Goal: Information Seeking & Learning: Learn about a topic

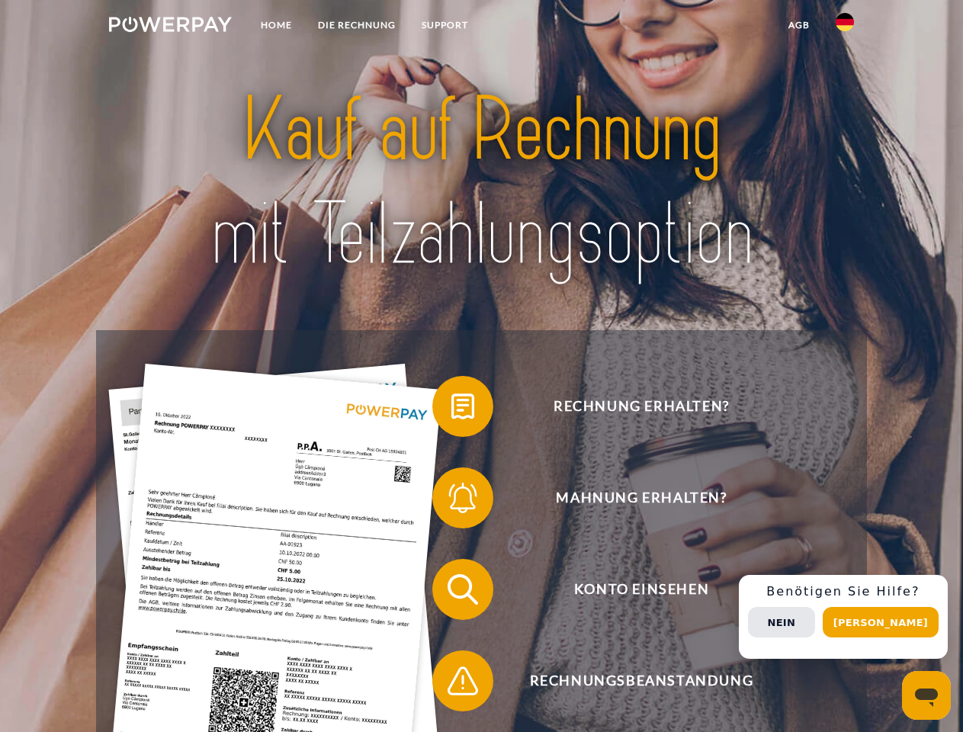
click at [170, 27] on img at bounding box center [170, 24] width 123 height 15
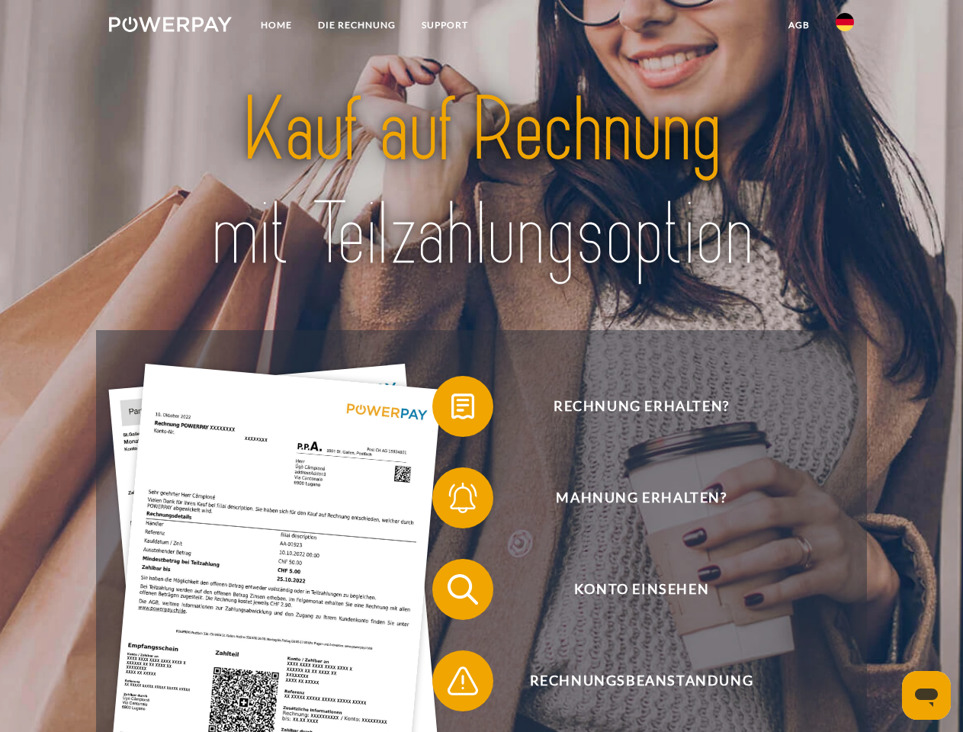
click at [845, 27] on img at bounding box center [845, 22] width 18 height 18
click at [798, 25] on link "agb" at bounding box center [798, 24] width 47 height 27
click at [451, 409] on span at bounding box center [440, 406] width 76 height 76
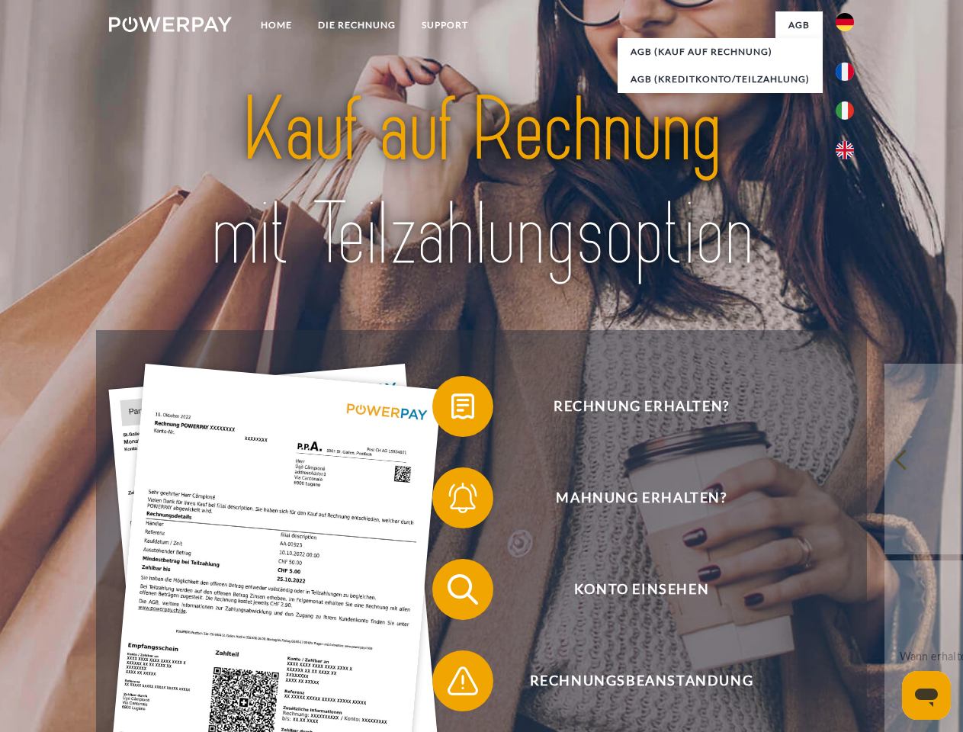
click at [451, 501] on span at bounding box center [440, 498] width 76 height 76
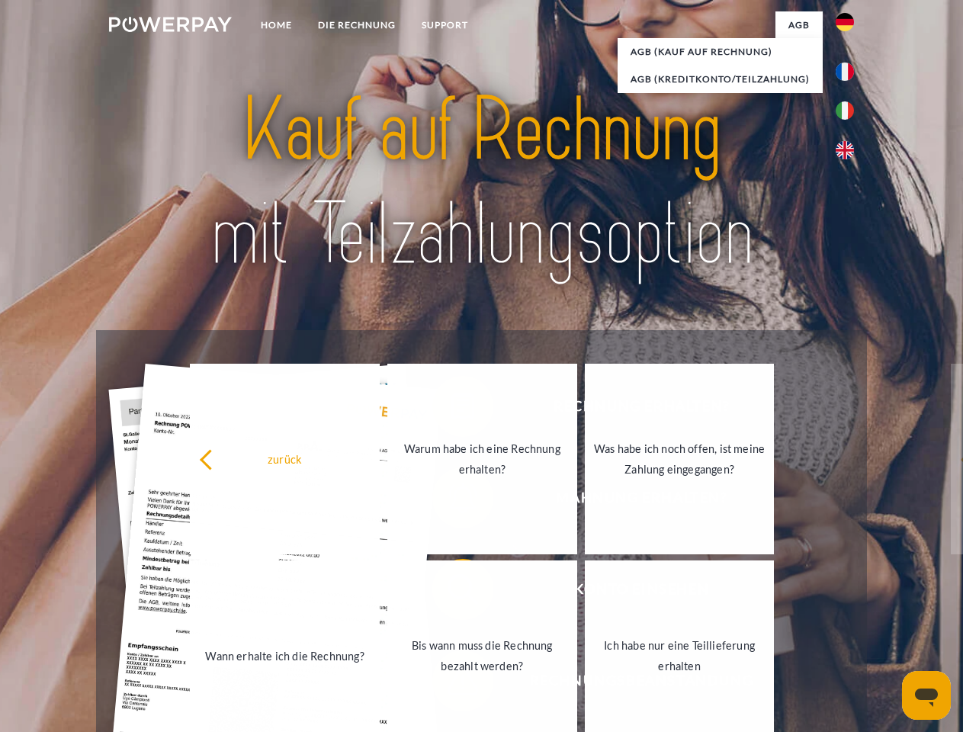
click at [451, 592] on link "Bis wann muss die Rechnung bezahlt werden?" at bounding box center [482, 655] width 190 height 191
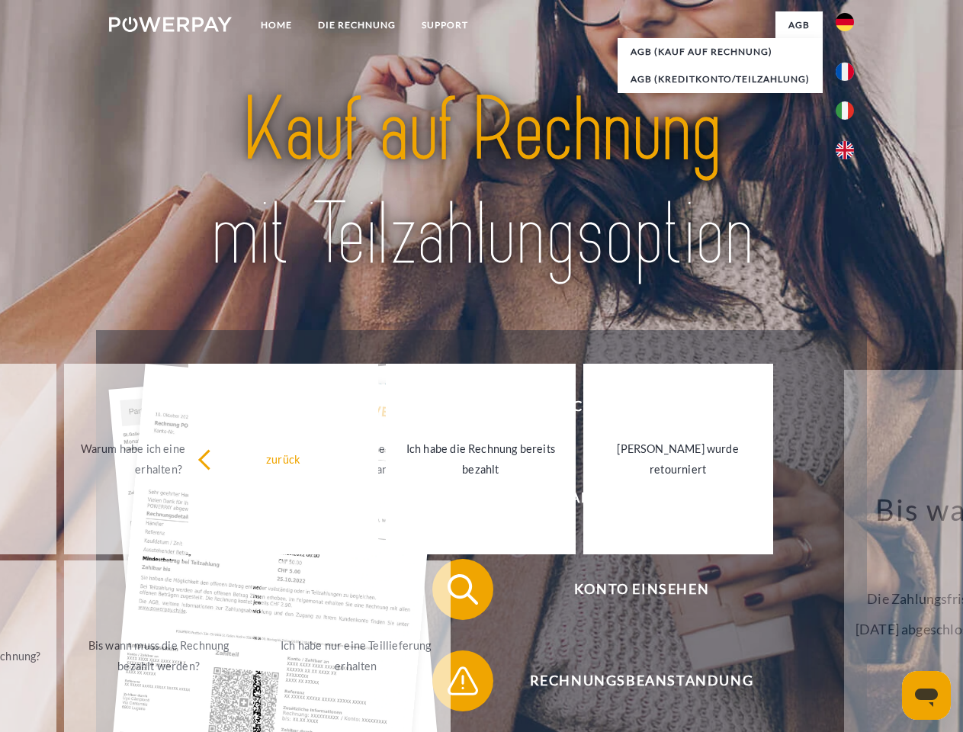
click at [451, 684] on span at bounding box center [440, 681] width 76 height 76
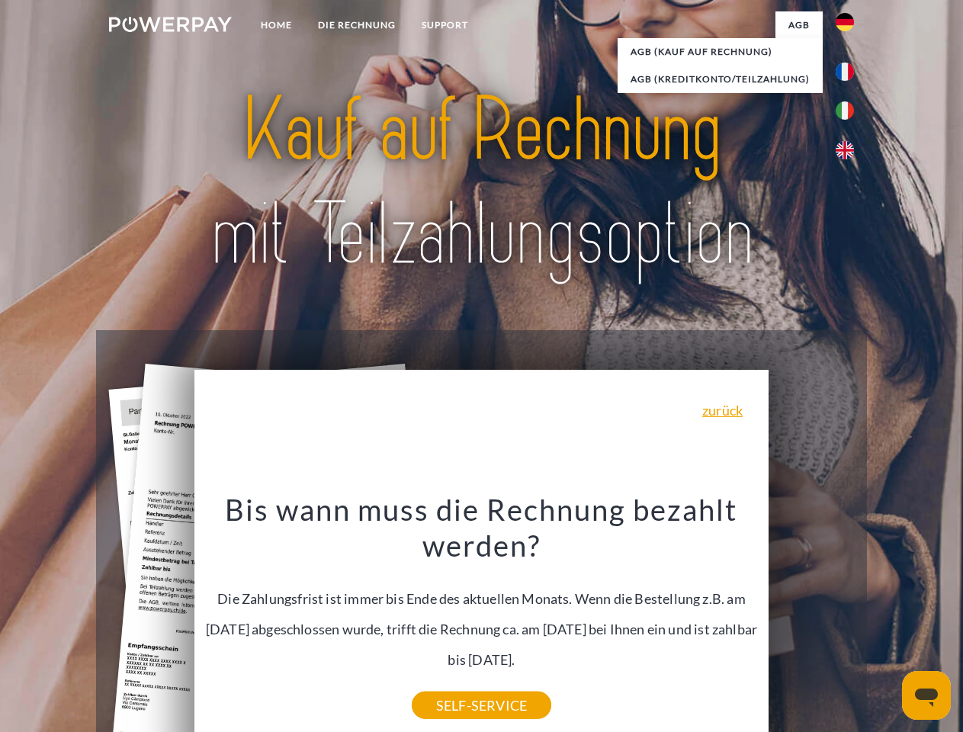
click at [849, 617] on div "Rechnung erhalten? Mahnung erhalten? Konto einsehen" at bounding box center [481, 635] width 770 height 610
click at [811, 620] on span "Konto einsehen" at bounding box center [641, 589] width 374 height 61
click at [886, 622] on header "Home DIE RECHNUNG SUPPORT" at bounding box center [481, 526] width 963 height 1053
